Goal: Find specific page/section: Find specific page/section

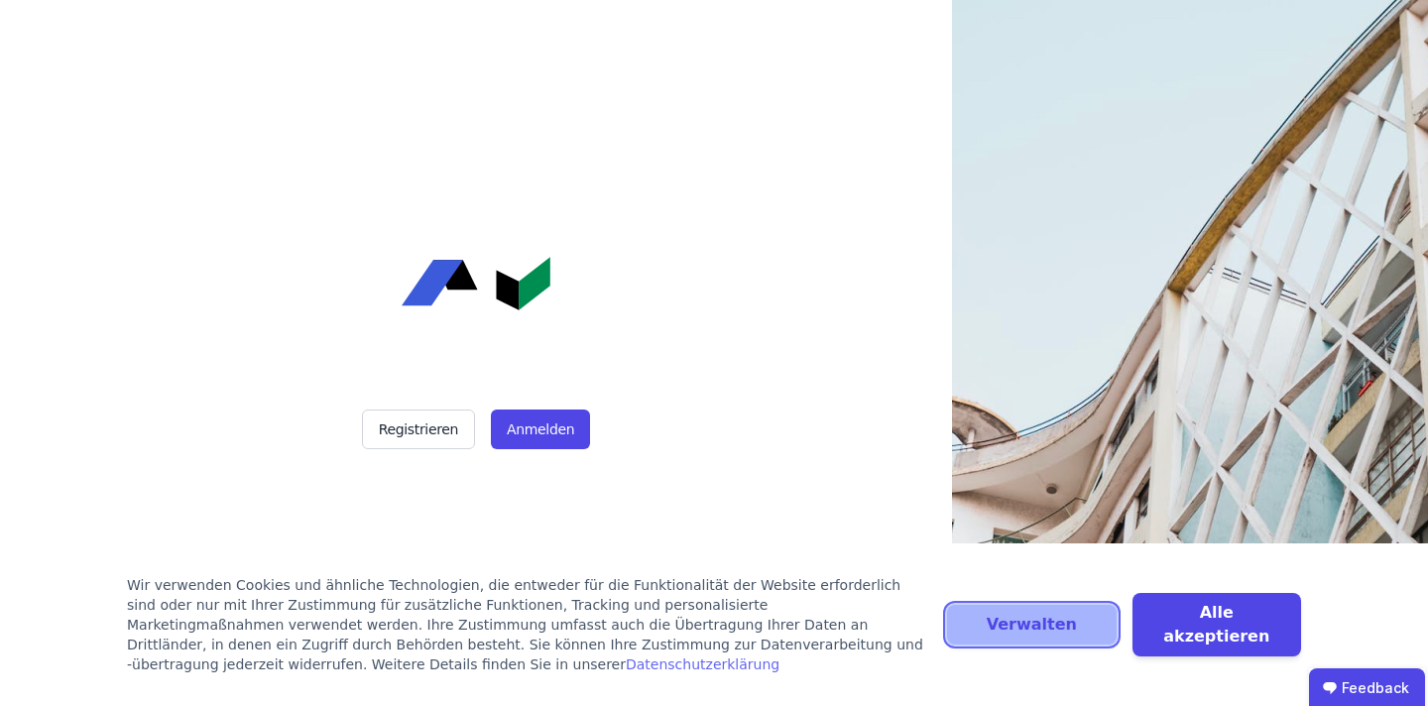
click at [1084, 618] on button "Verwalten" at bounding box center [1031, 625] width 169 height 40
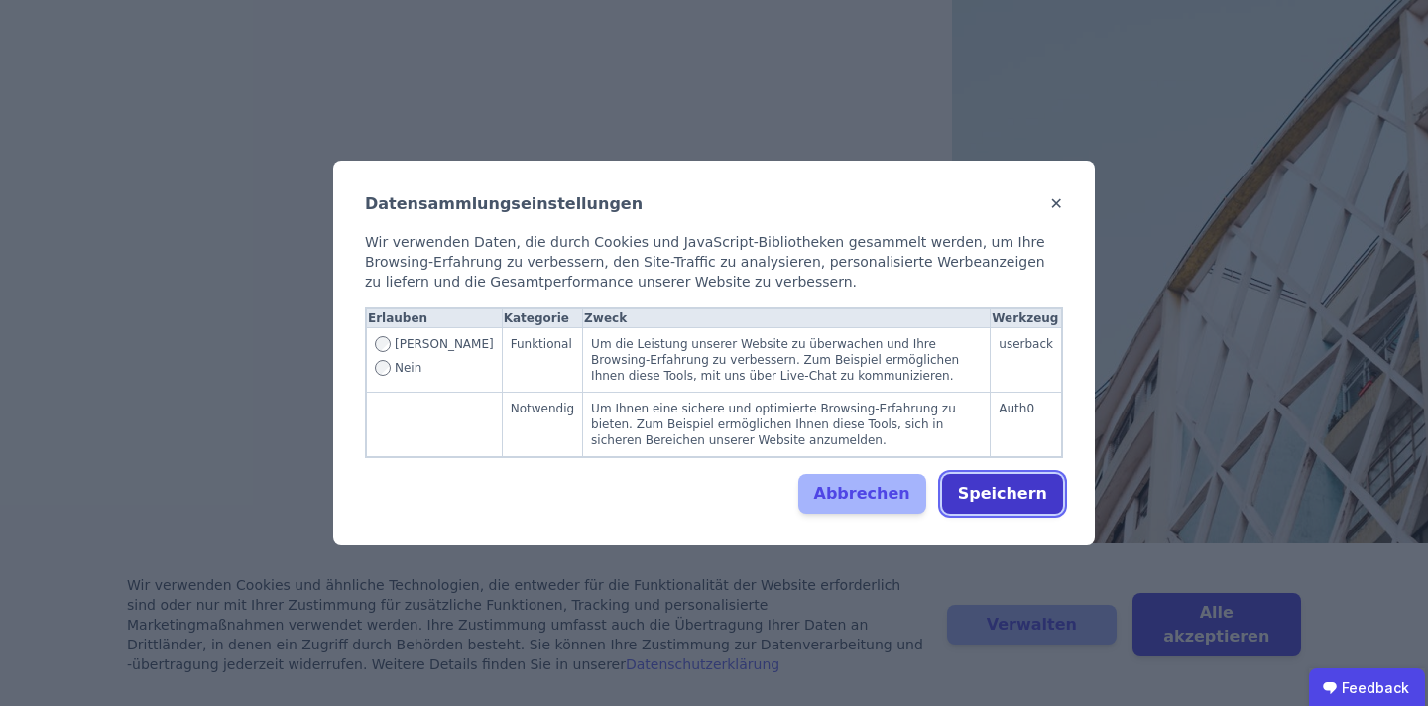
click at [1005, 493] on button "Speichern" at bounding box center [1002, 494] width 121 height 40
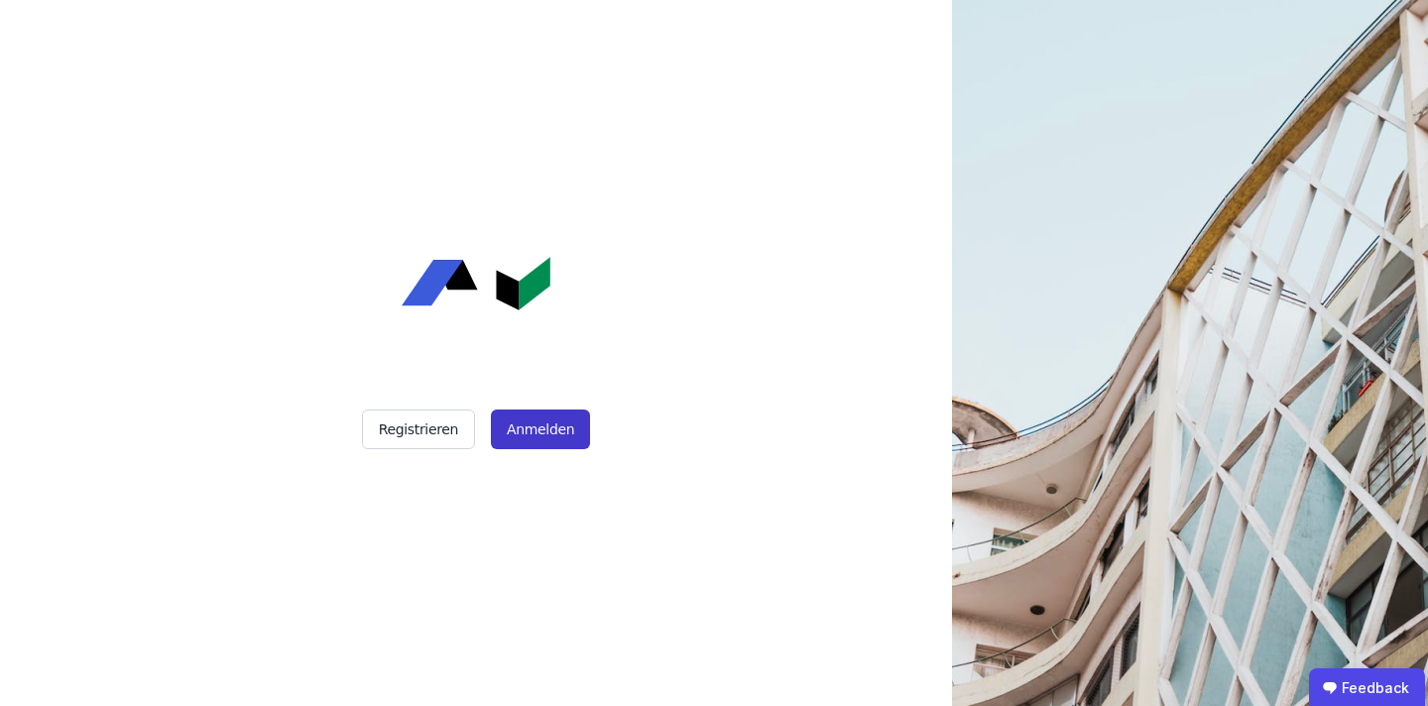
click at [516, 422] on button "Anmelden" at bounding box center [540, 430] width 99 height 40
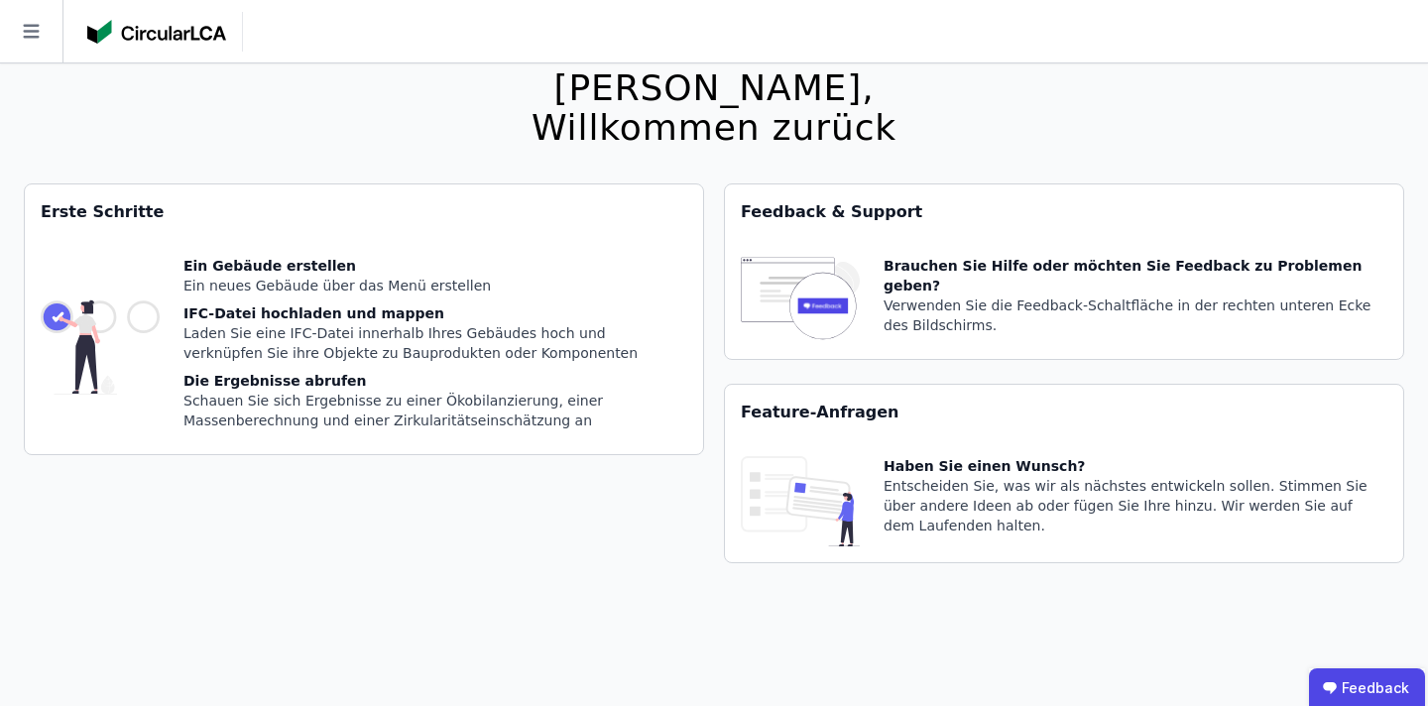
scroll to position [60, 0]
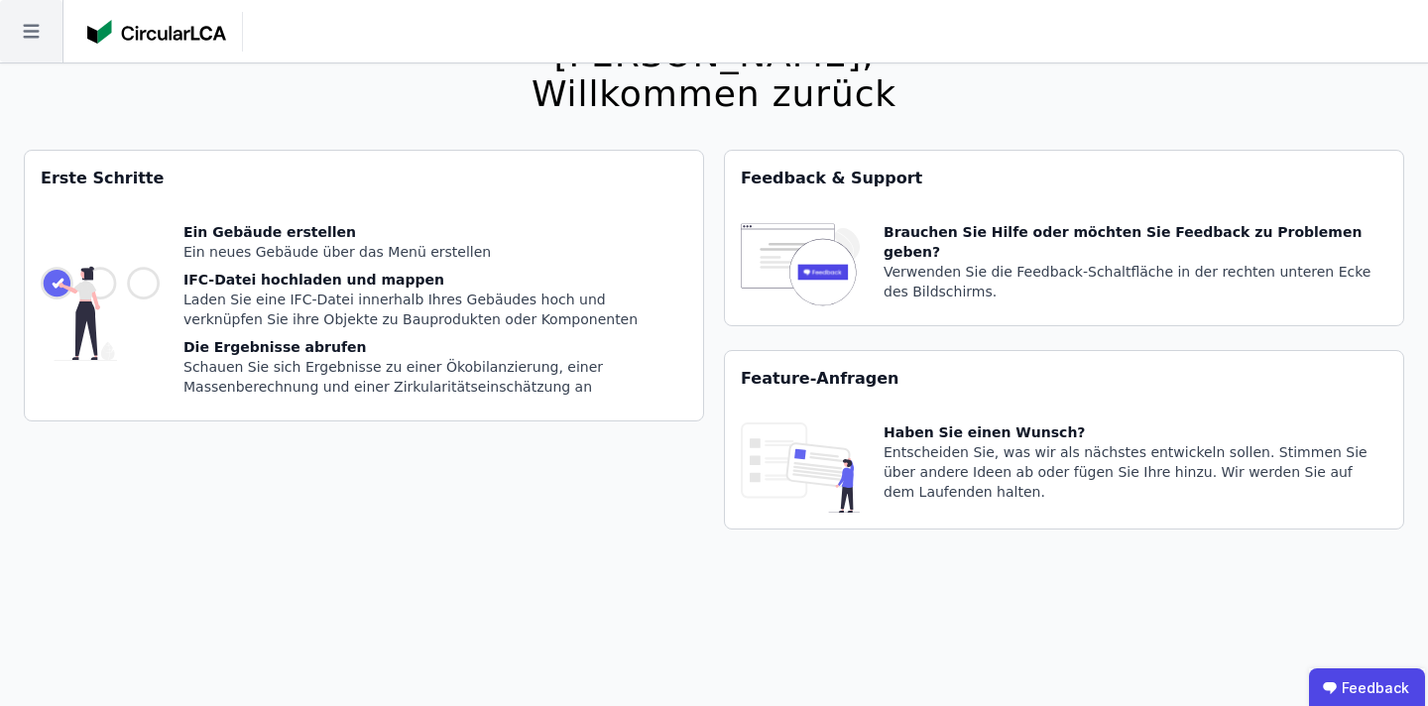
click at [24, 24] on icon at bounding box center [31, 31] width 62 height 62
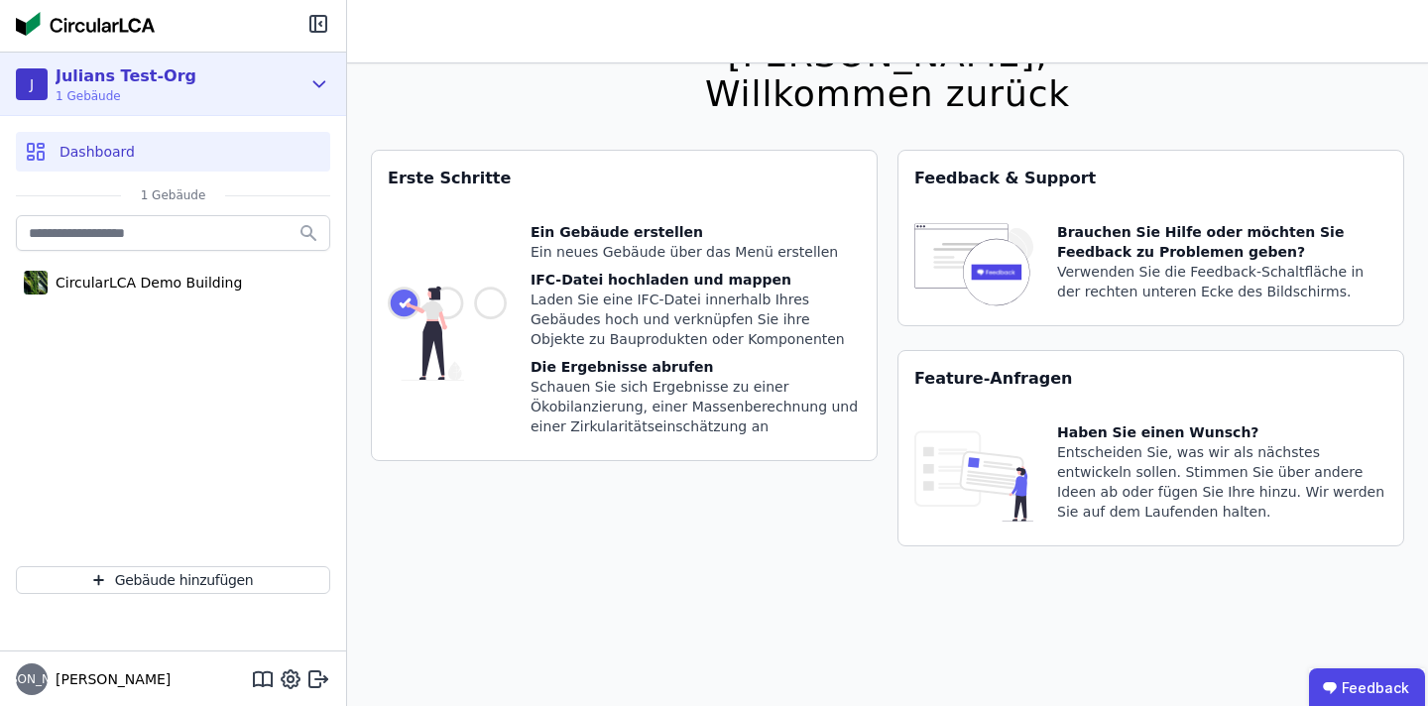
click at [322, 88] on icon at bounding box center [319, 84] width 22 height 24
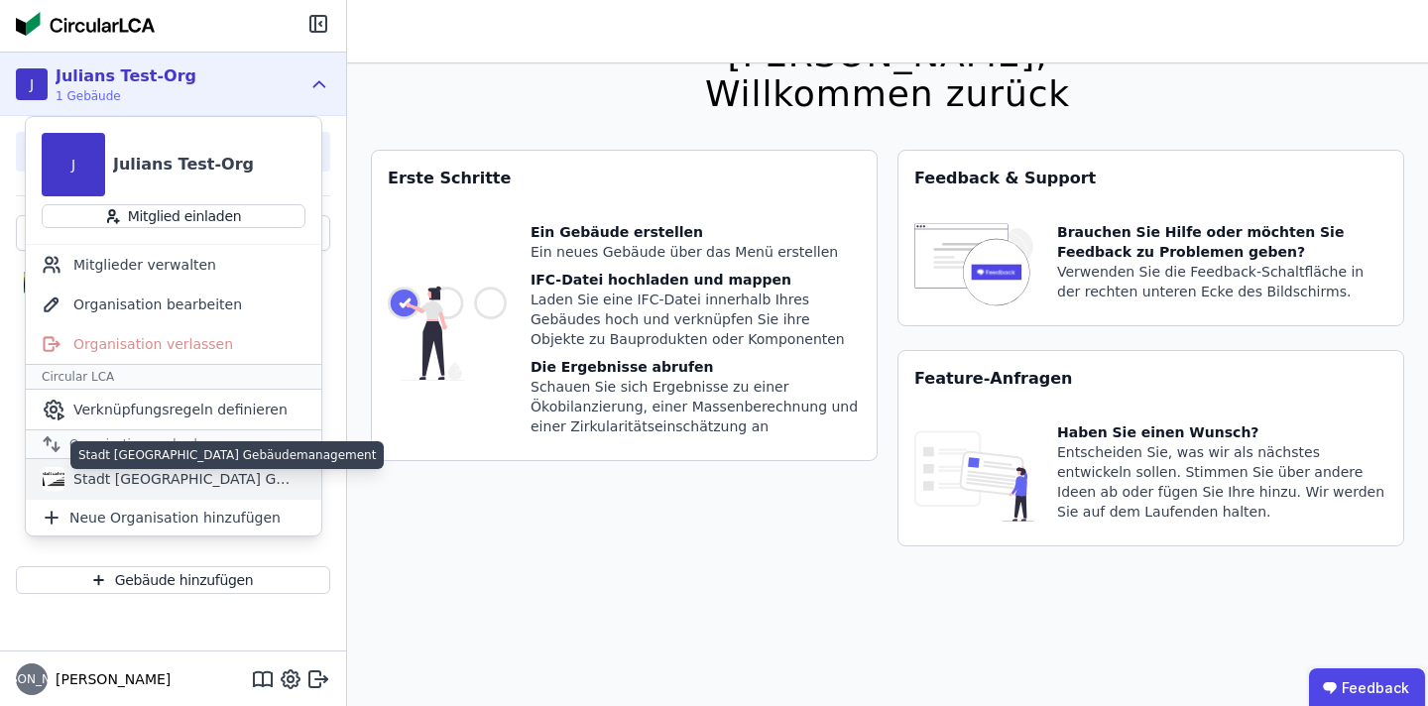
click at [112, 484] on div "Stadt [GEOGRAPHIC_DATA] Gebäudemanagement" at bounding box center [179, 479] width 228 height 20
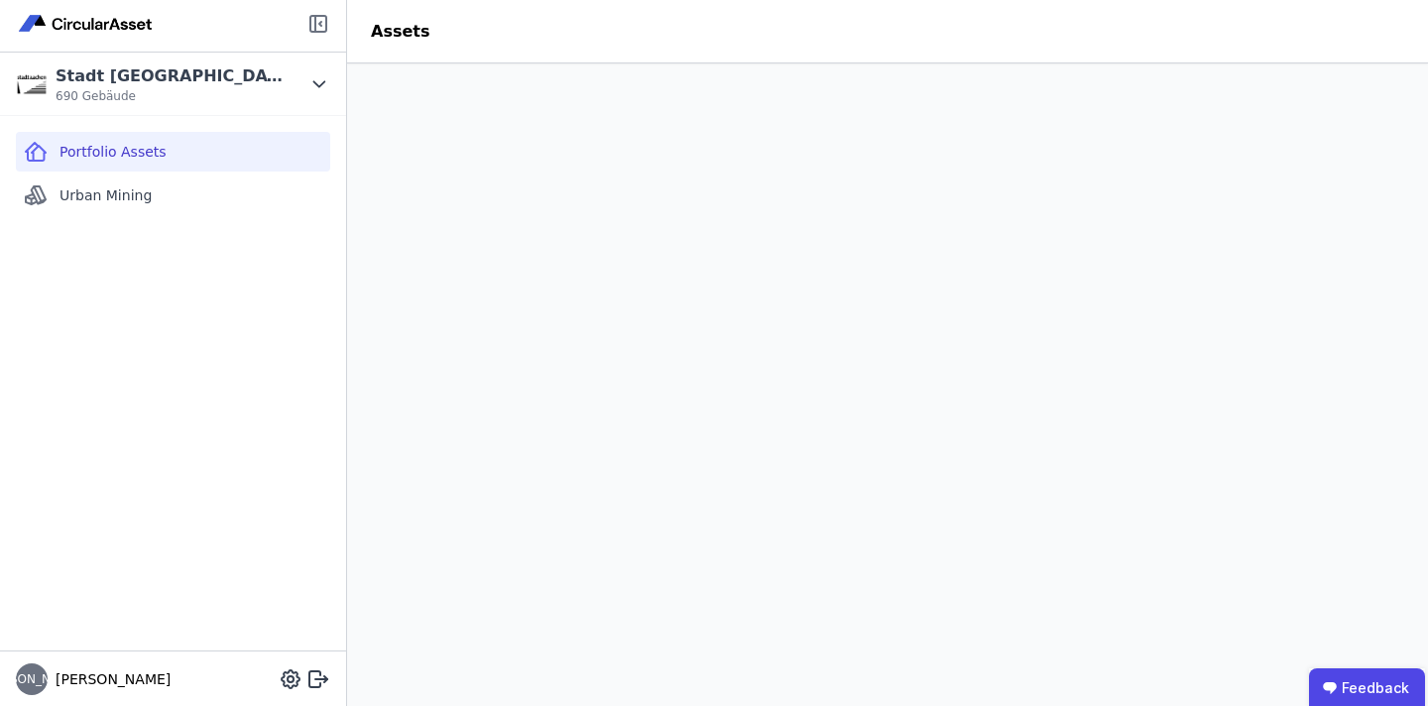
click at [315, 23] on icon at bounding box center [315, 24] width 0 height 16
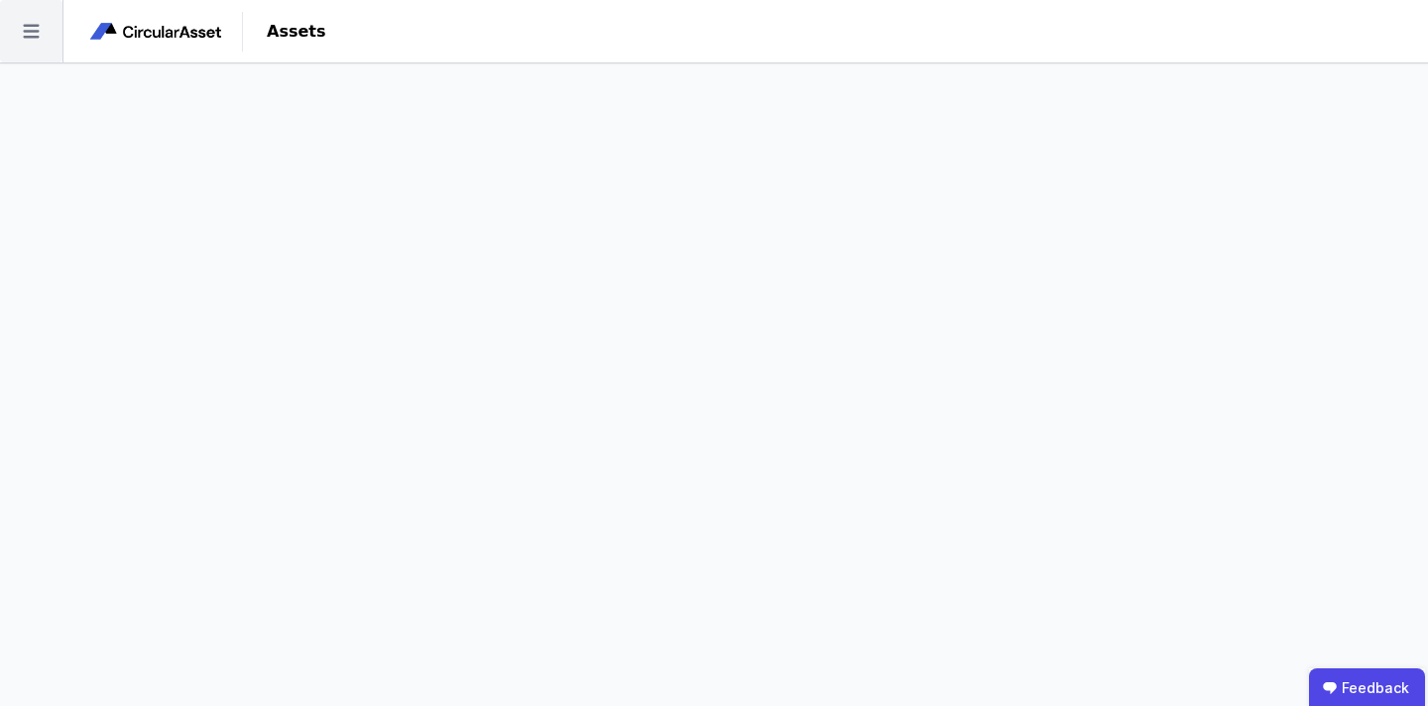
click at [41, 30] on icon at bounding box center [31, 31] width 62 height 62
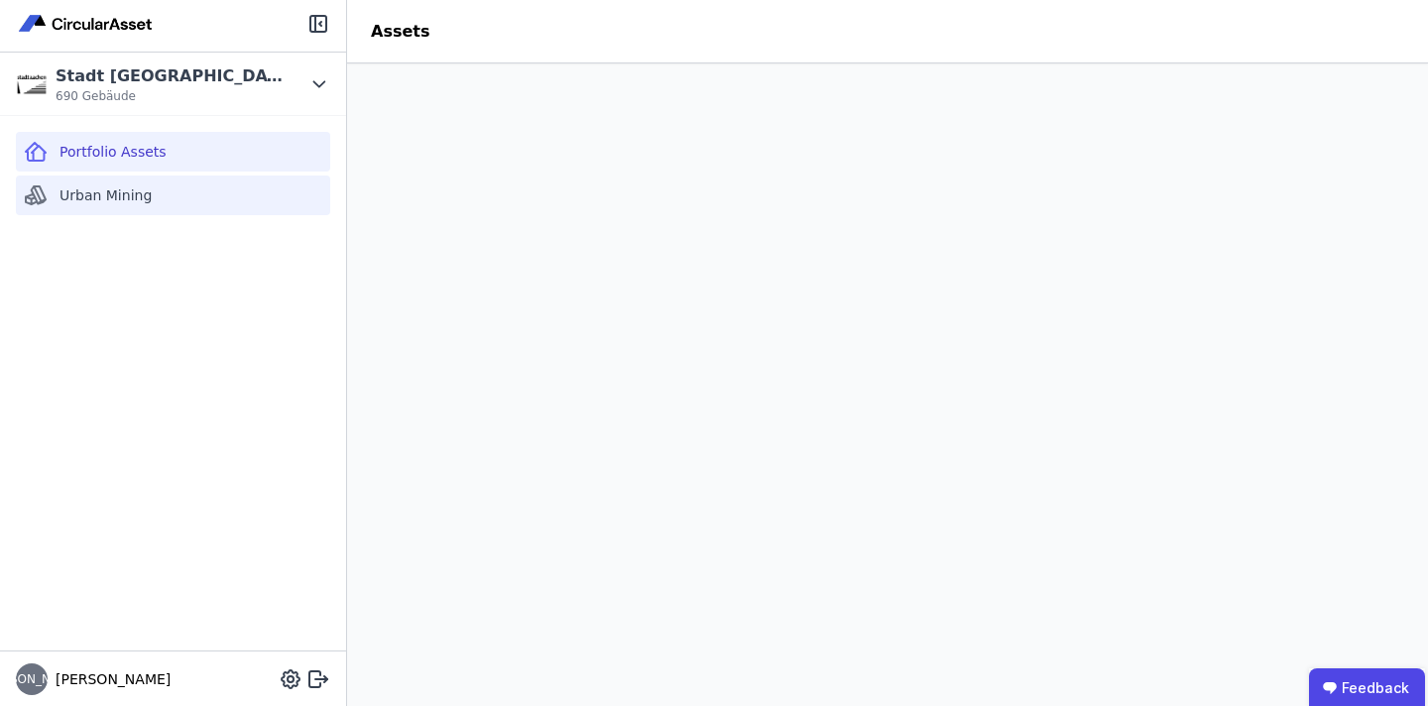
click at [92, 199] on span "Urban Mining" at bounding box center [105, 195] width 92 height 20
